Goal: Transaction & Acquisition: Subscribe to service/newsletter

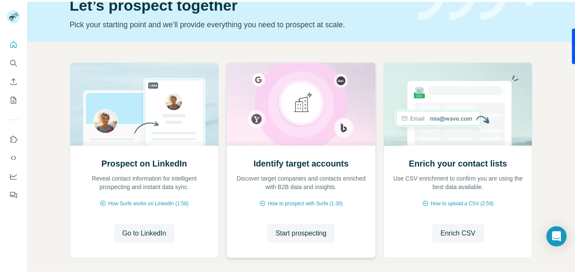
scroll to position [85, 0]
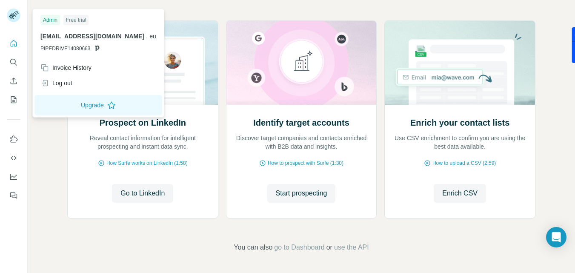
click at [14, 14] on rect at bounding box center [14, 16] width 14 height 14
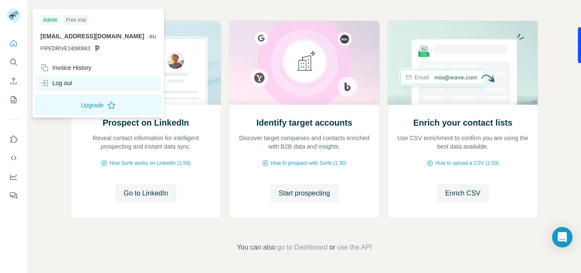
click at [61, 82] on div "Log out" at bounding box center [56, 83] width 32 height 9
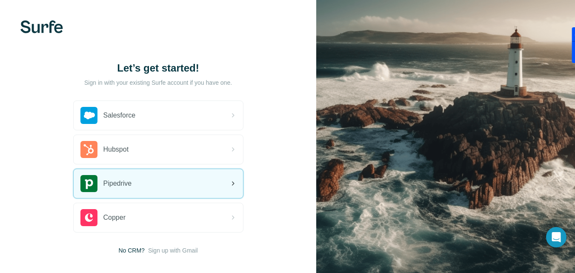
click at [159, 183] on div "Pipedrive" at bounding box center [158, 183] width 169 height 29
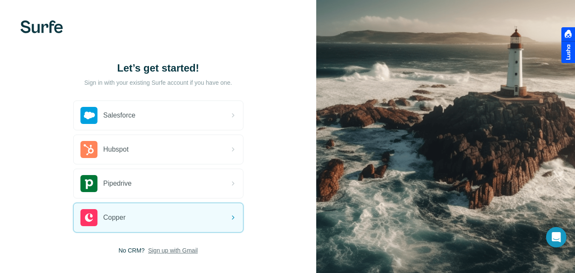
click at [182, 248] on span "Sign up with Gmail" at bounding box center [173, 250] width 50 height 9
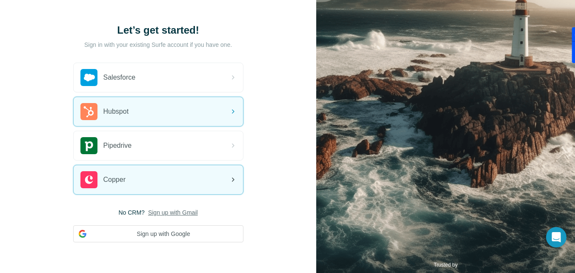
scroll to position [68, 0]
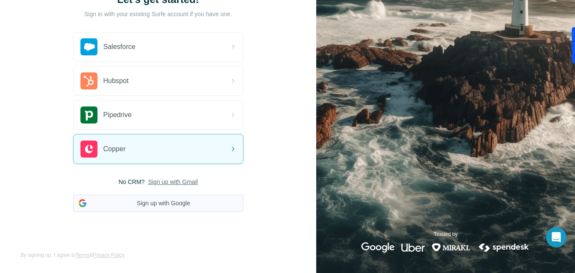
click at [171, 203] on button "Sign up with Google" at bounding box center [158, 202] width 170 height 17
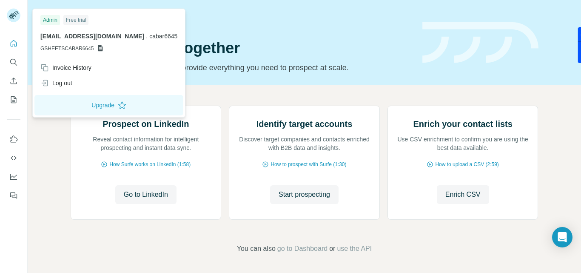
click at [11, 17] on rect at bounding box center [14, 16] width 14 height 14
click at [80, 19] on div "Free trial" at bounding box center [75, 20] width 25 height 10
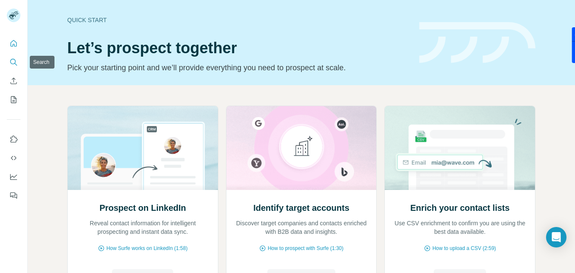
click at [13, 63] on icon "Search" at bounding box center [13, 62] width 9 height 9
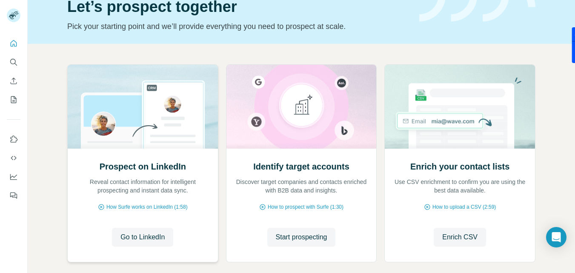
scroll to position [85, 0]
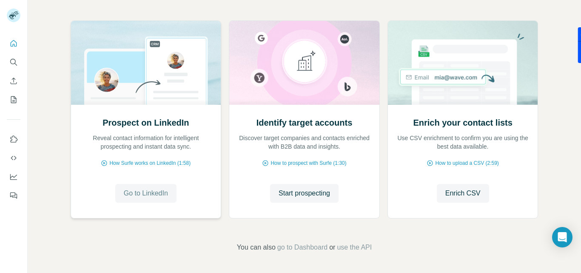
click at [142, 195] on span "Go to LinkedIn" at bounding box center [146, 193] width 44 height 10
click at [13, 139] on icon "Use Surfe on LinkedIn" at bounding box center [13, 139] width 9 height 9
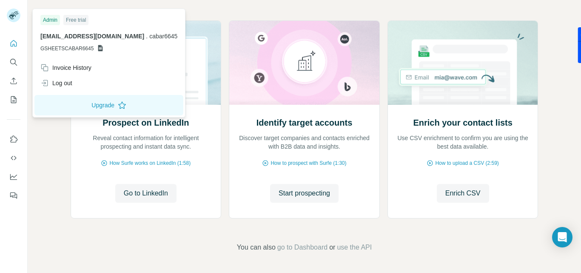
click at [12, 14] on rect at bounding box center [14, 16] width 14 height 14
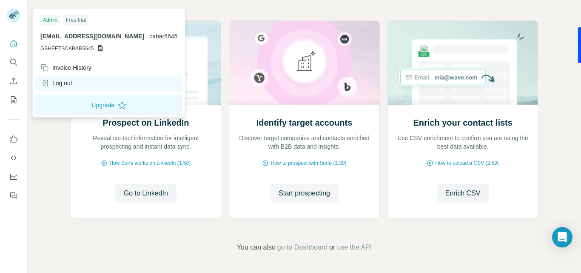
click at [53, 81] on div "Log out" at bounding box center [56, 83] width 32 height 9
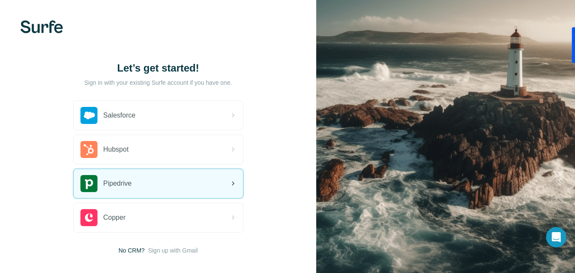
click at [125, 185] on span "Pipedrive" at bounding box center [117, 183] width 28 height 10
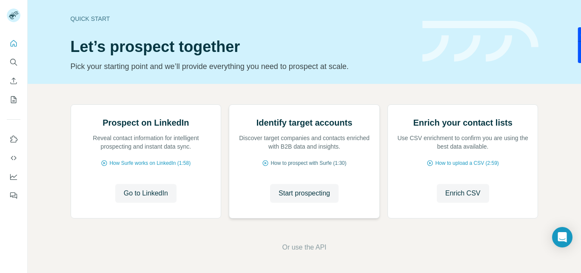
scroll to position [85, 0]
click at [155, 193] on span "Go to LinkedIn" at bounding box center [146, 193] width 44 height 10
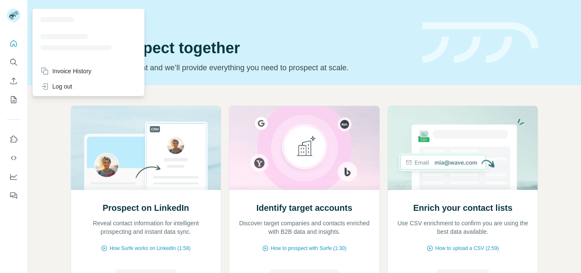
click at [8, 16] on rect at bounding box center [14, 16] width 14 height 14
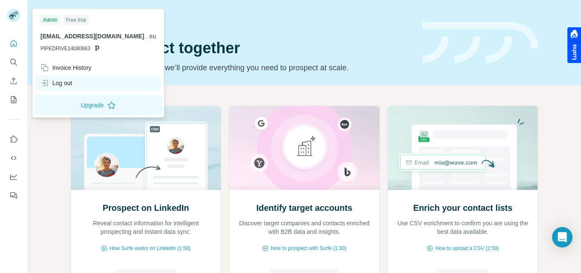
click at [68, 84] on div "Log out" at bounding box center [56, 83] width 32 height 9
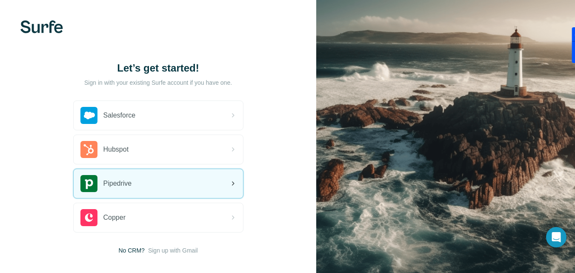
click at [160, 185] on div "Pipedrive" at bounding box center [158, 183] width 169 height 29
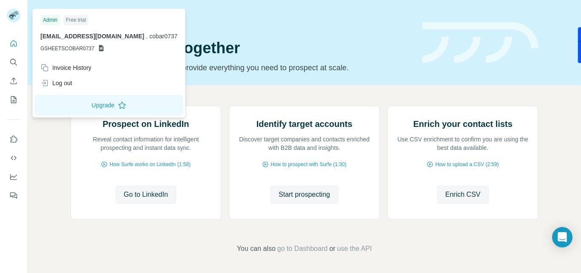
click at [12, 16] on icon at bounding box center [12, 16] width 7 height 5
click at [14, 43] on icon "Quick start" at bounding box center [13, 43] width 9 height 9
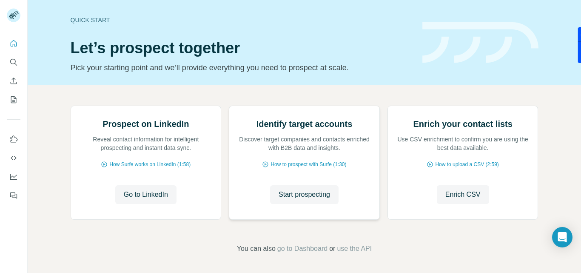
scroll to position [85, 0]
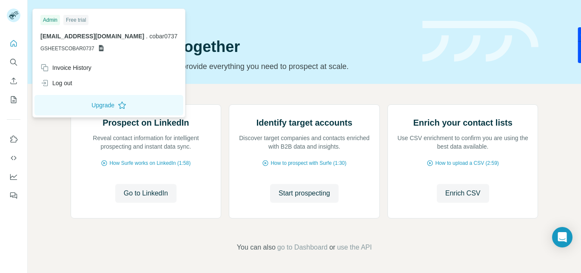
click at [11, 16] on rect at bounding box center [14, 16] width 14 height 14
click at [14, 45] on icon "Quick start" at bounding box center [13, 43] width 9 height 9
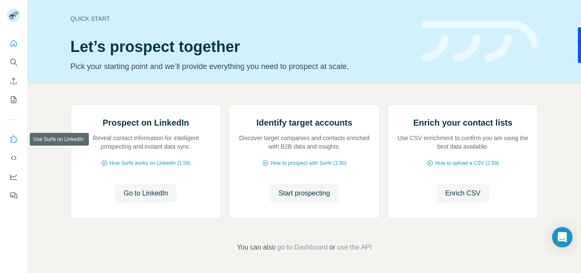
click at [8, 141] on button "Use Surfe on LinkedIn" at bounding box center [14, 138] width 14 height 15
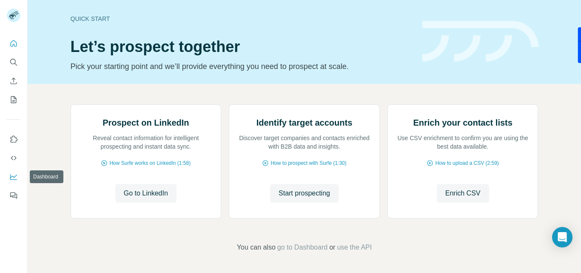
click at [13, 177] on icon "Dashboard" at bounding box center [13, 175] width 7 height 3
click at [13, 44] on icon "Quick start" at bounding box center [14, 43] width 6 height 6
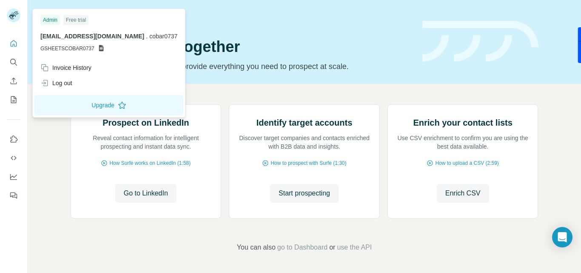
click at [16, 14] on rect at bounding box center [14, 16] width 14 height 14
click at [9, 42] on button "Quick start" at bounding box center [14, 43] width 14 height 15
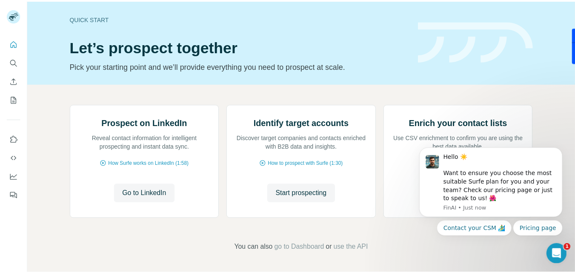
scroll to position [0, 0]
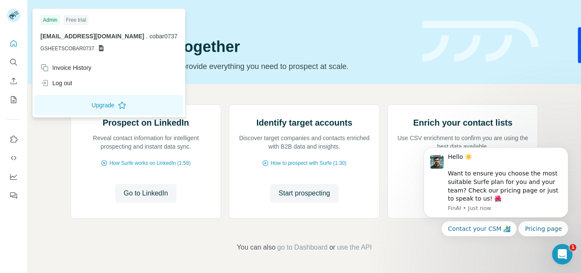
click at [13, 9] on rect at bounding box center [14, 16] width 14 height 14
click at [13, 58] on icon "Search" at bounding box center [13, 62] width 9 height 9
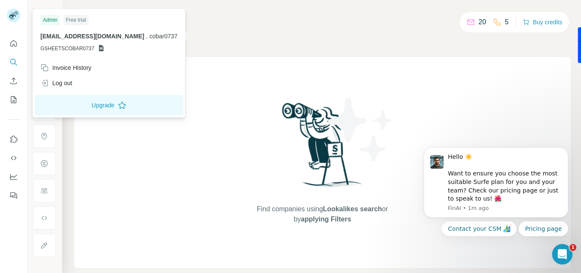
click at [14, 15] on rect at bounding box center [14, 16] width 14 height 14
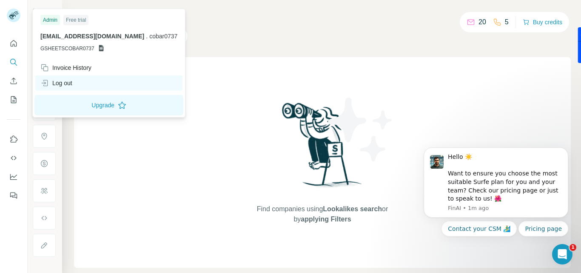
click at [69, 82] on div "Log out" at bounding box center [56, 83] width 32 height 9
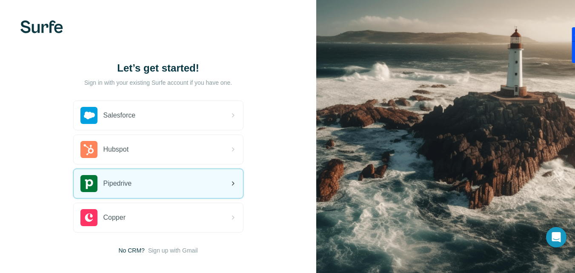
click at [153, 182] on div "Pipedrive" at bounding box center [158, 183] width 169 height 29
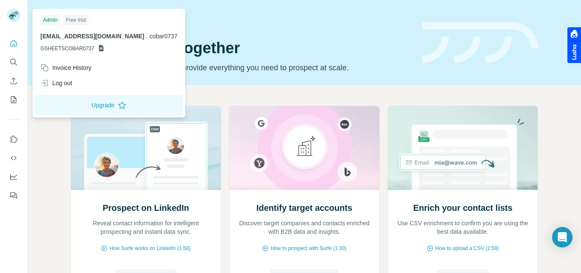
click at [14, 15] on icon at bounding box center [12, 16] width 7 height 5
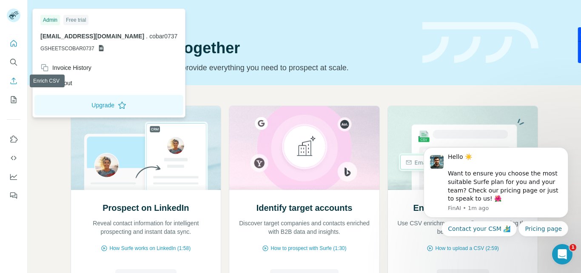
click at [13, 82] on icon "Enrich CSV" at bounding box center [13, 81] width 9 height 9
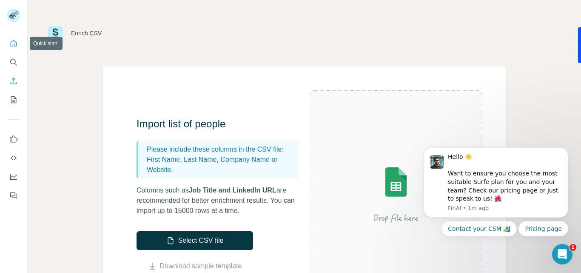
click at [11, 39] on button "Quick start" at bounding box center [14, 43] width 14 height 15
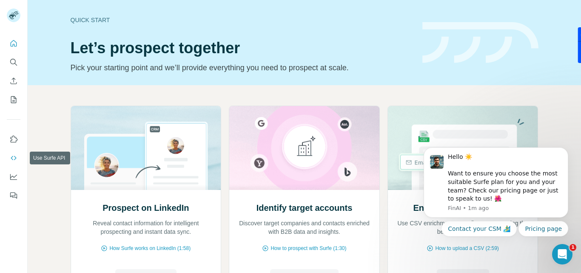
click at [13, 159] on icon "Use Surfe API" at bounding box center [13, 158] width 9 height 9
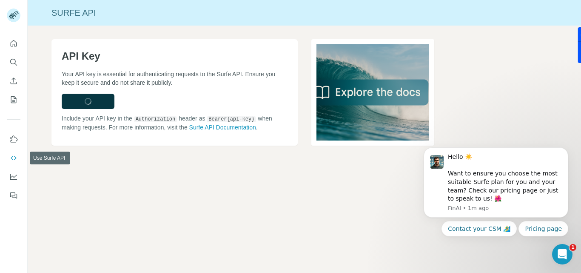
click at [17, 157] on icon "Use Surfe API" at bounding box center [13, 158] width 9 height 9
click at [12, 181] on button "Dashboard" at bounding box center [14, 176] width 14 height 15
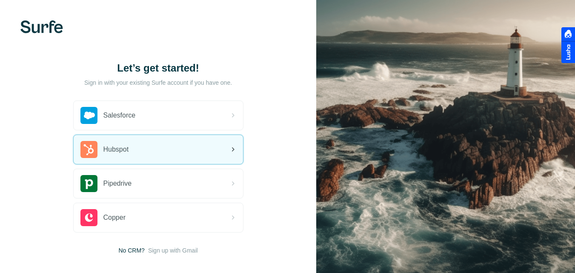
scroll to position [43, 0]
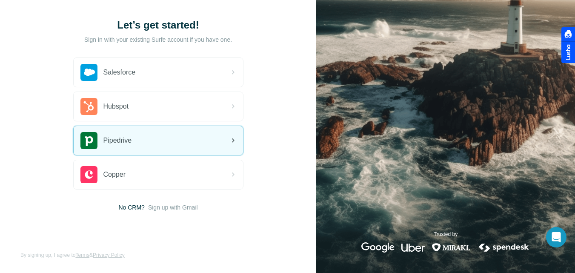
click at [125, 140] on span "Pipedrive" at bounding box center [117, 140] width 28 height 10
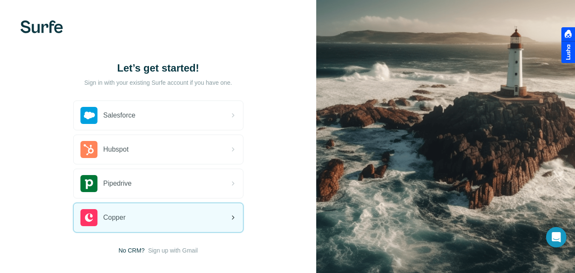
click at [157, 213] on div "Copper" at bounding box center [158, 217] width 169 height 29
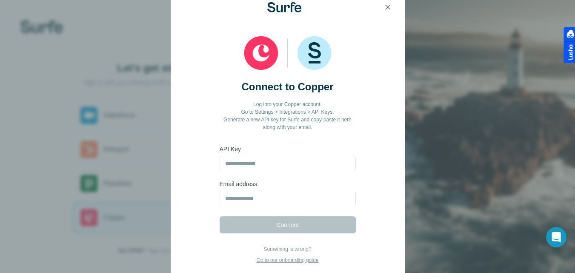
click at [74, 159] on div "Connect to Copper Log into your Copper account. Go to Settings > Integrations >…" at bounding box center [287, 136] width 575 height 273
click at [385, 5] on icon "button" at bounding box center [387, 7] width 9 height 9
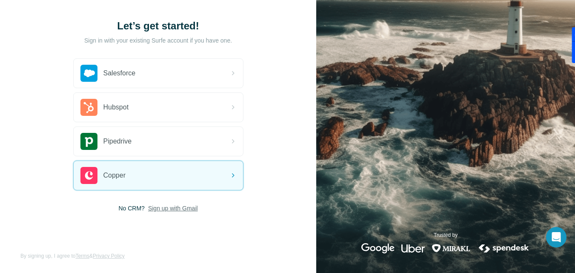
scroll to position [43, 0]
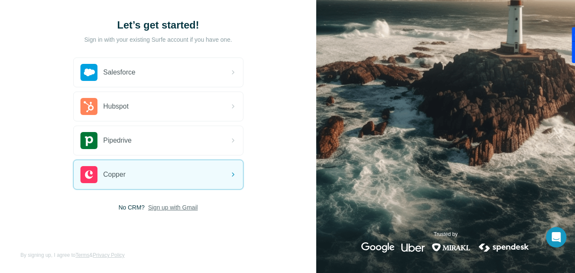
click at [169, 203] on span "Sign up with Gmail" at bounding box center [173, 207] width 50 height 9
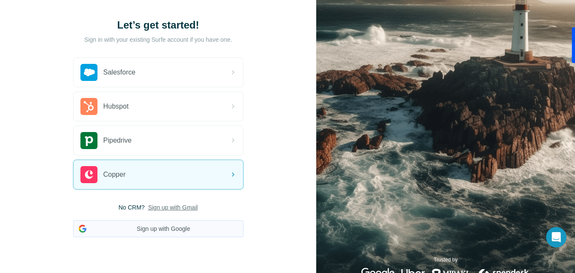
click at [160, 231] on button "Sign up with Google" at bounding box center [158, 228] width 170 height 17
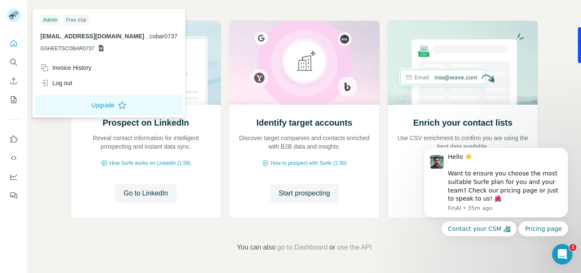
click at [12, 14] on icon at bounding box center [12, 16] width 7 height 5
click at [77, 19] on div "Free trial" at bounding box center [75, 20] width 25 height 10
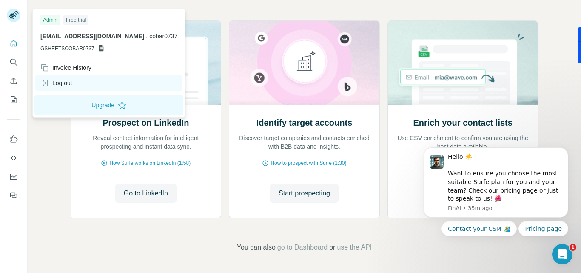
click at [63, 84] on div "Log out" at bounding box center [56, 83] width 32 height 9
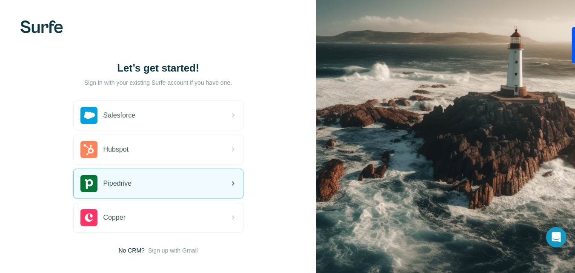
click at [140, 185] on div "Pipedrive" at bounding box center [158, 183] width 169 height 29
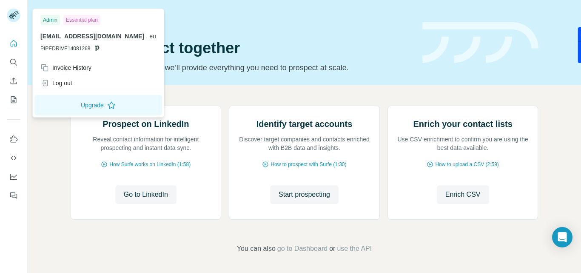
click at [8, 17] on rect at bounding box center [14, 16] width 14 height 14
